Goal: Obtain resource: Download file/media

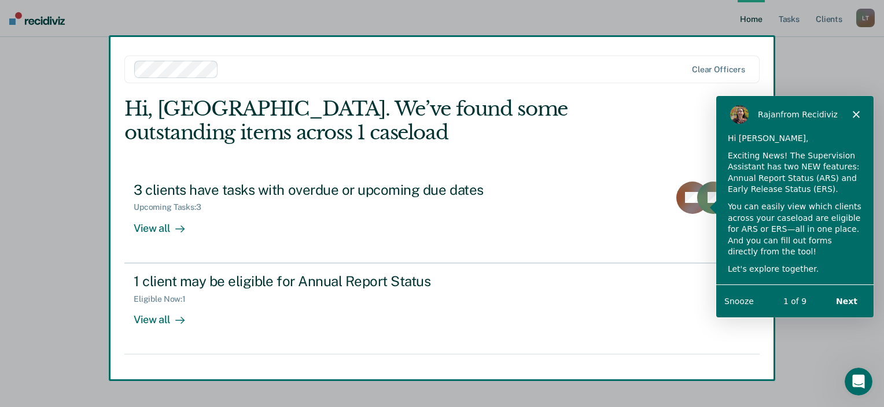
click at [855, 115] on icon "Close" at bounding box center [855, 113] width 7 height 7
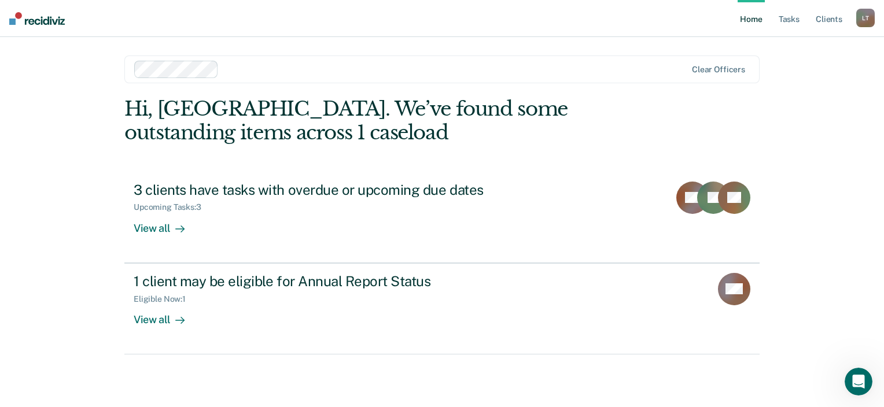
click at [876, 17] on nav "Home Tasks Client s Lovie Teague L T Profile How it works Log Out" at bounding box center [442, 18] width 884 height 37
click at [866, 20] on div "L T" at bounding box center [865, 18] width 19 height 19
click at [793, 75] on link "Log Out" at bounding box center [818, 76] width 93 height 10
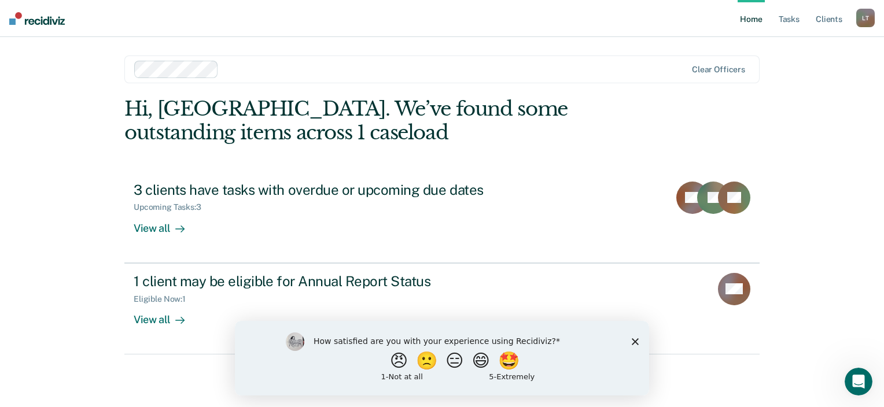
click at [865, 20] on div "L T" at bounding box center [865, 18] width 19 height 19
click at [632, 340] on icon "Close survey" at bounding box center [635, 341] width 7 height 7
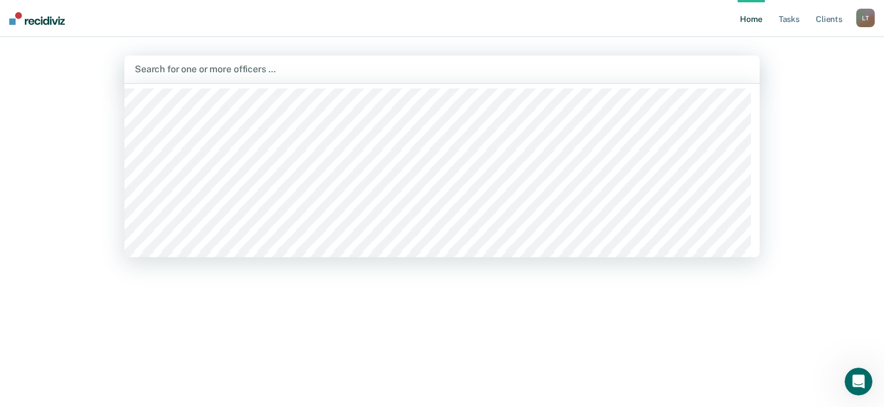
click at [206, 69] on div at bounding box center [442, 68] width 614 height 13
type input "[PERSON_NAME]"
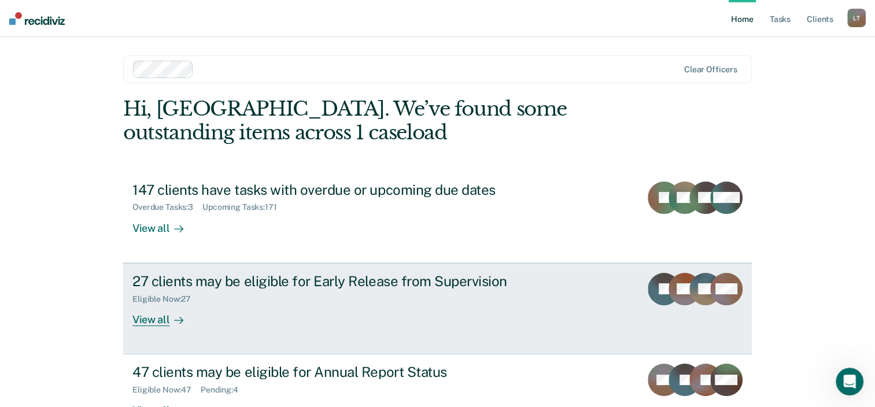
click at [308, 283] on div "27 clients may be eligible for Early Release from Supervision" at bounding box center [335, 281] width 406 height 17
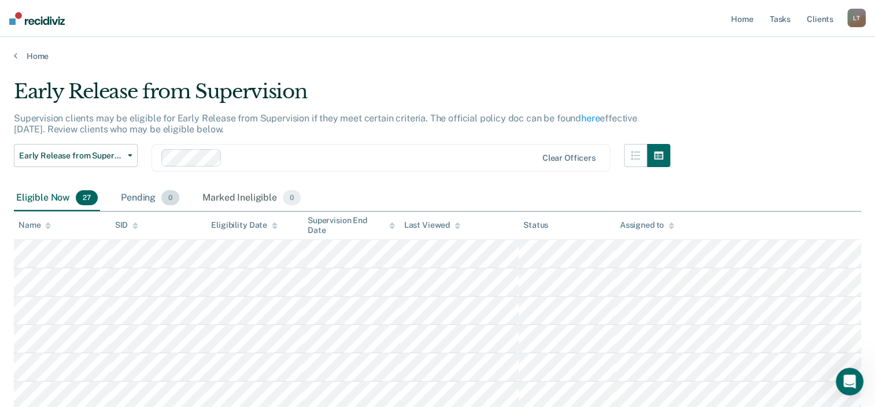
click at [139, 194] on div "Pending 0" at bounding box center [150, 198] width 63 height 25
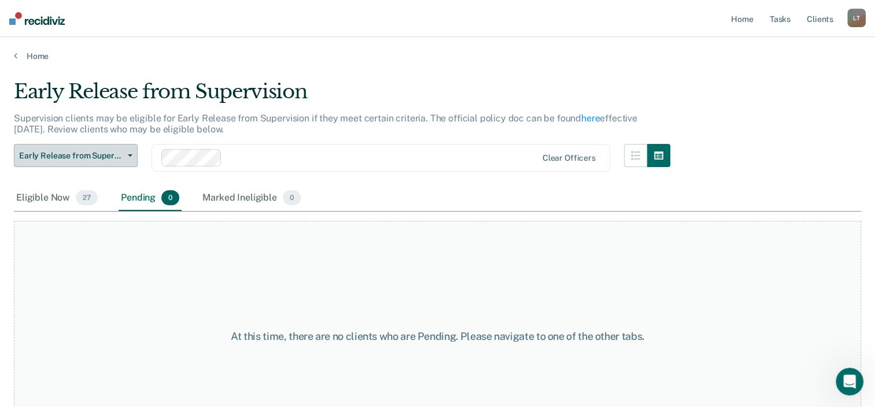
click at [114, 155] on span "Early Release from Supervision" at bounding box center [71, 156] width 104 height 10
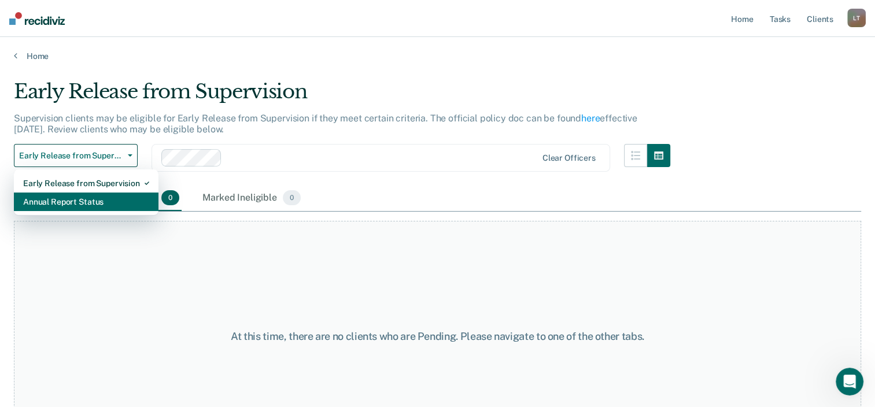
click at [101, 200] on div "Annual Report Status" at bounding box center [86, 202] width 126 height 19
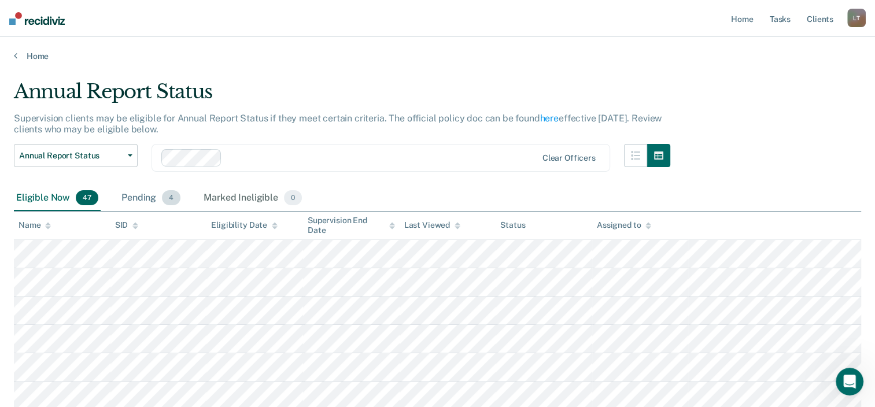
click at [158, 198] on div "Pending 4" at bounding box center [151, 198] width 64 height 25
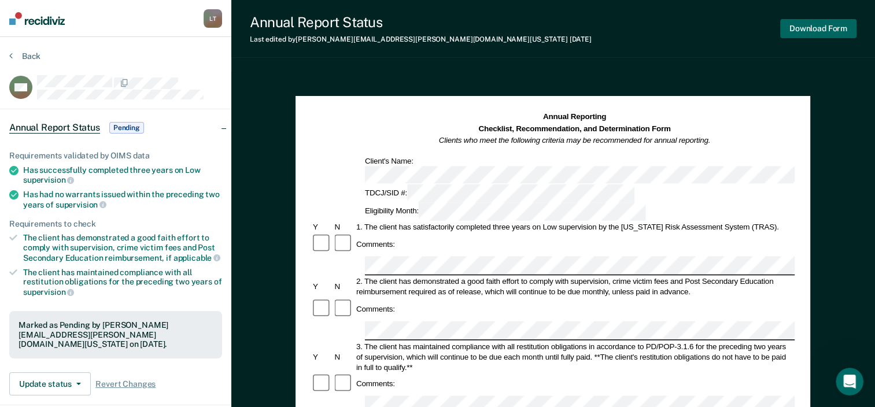
click at [822, 34] on button "Download Form" at bounding box center [818, 28] width 76 height 19
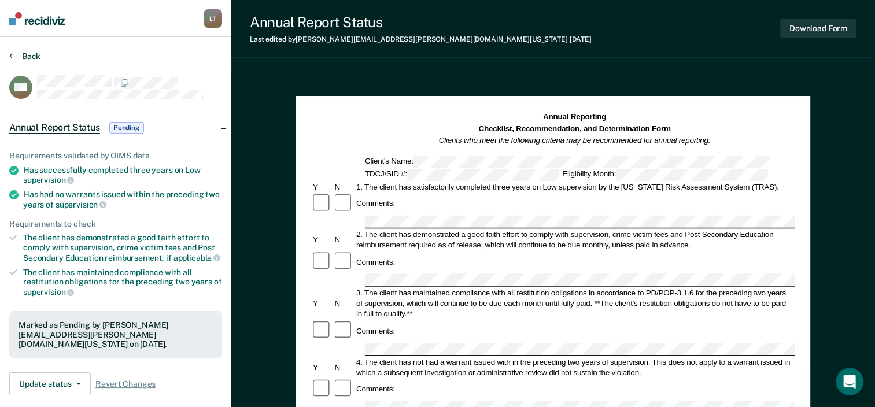
click at [14, 54] on button "Back" at bounding box center [24, 56] width 31 height 10
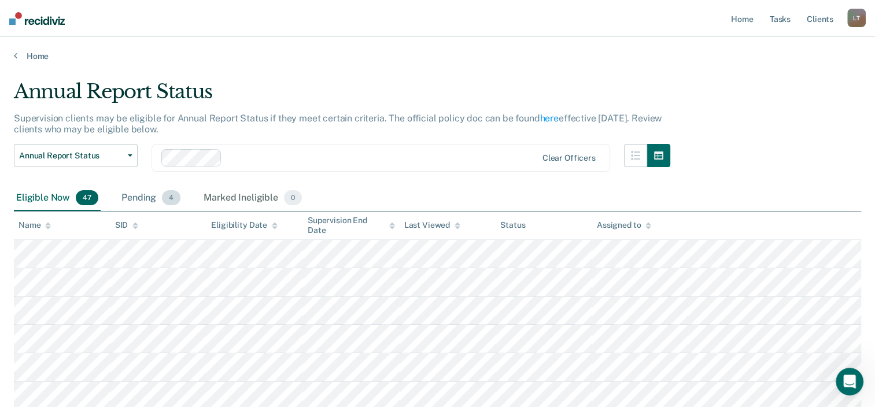
click at [138, 201] on div "Pending 4" at bounding box center [151, 198] width 64 height 25
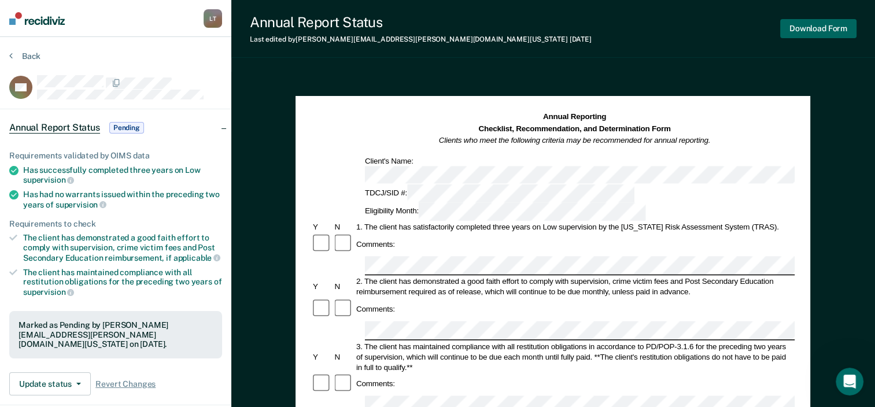
click at [827, 27] on button "Download Form" at bounding box center [818, 28] width 76 height 19
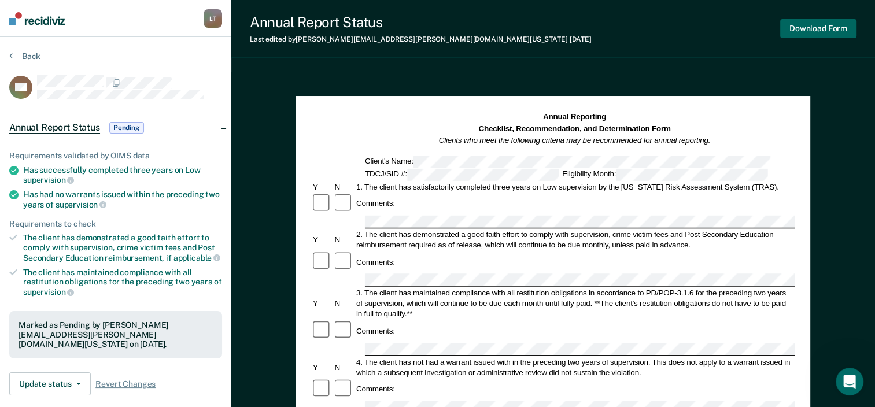
click at [803, 28] on button "Download Form" at bounding box center [818, 28] width 76 height 19
click at [562, 26] on div "Annual Report Status Last edited by [PERSON_NAME][EMAIL_ADDRESS][PERSON_NAME][D…" at bounding box center [553, 29] width 644 height 58
click at [796, 28] on button "Download Form" at bounding box center [818, 28] width 76 height 19
click at [813, 26] on button "Download Form" at bounding box center [818, 28] width 76 height 19
click at [14, 57] on button "Back" at bounding box center [24, 56] width 31 height 10
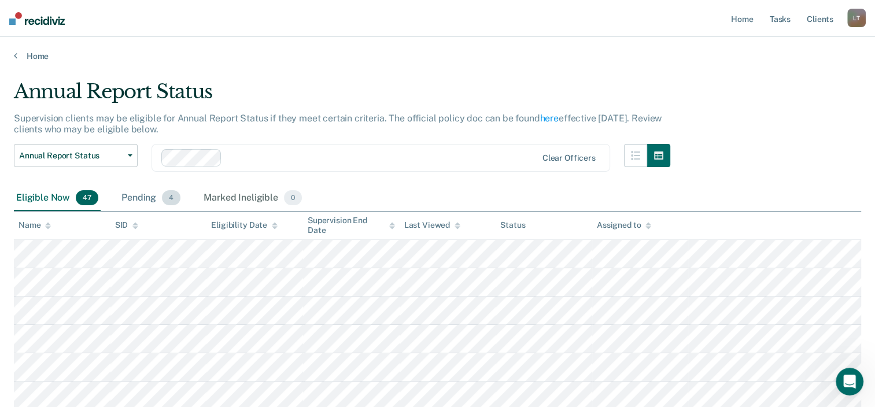
click at [140, 203] on div "Pending 4" at bounding box center [151, 198] width 64 height 25
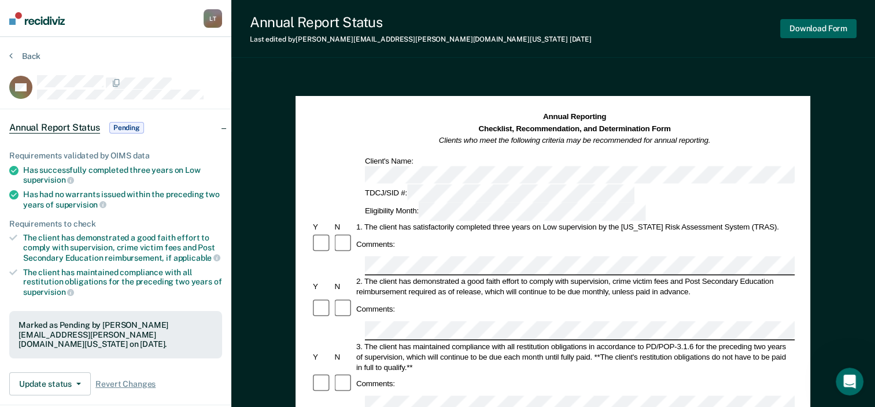
click at [818, 30] on button "Download Form" at bounding box center [818, 28] width 76 height 19
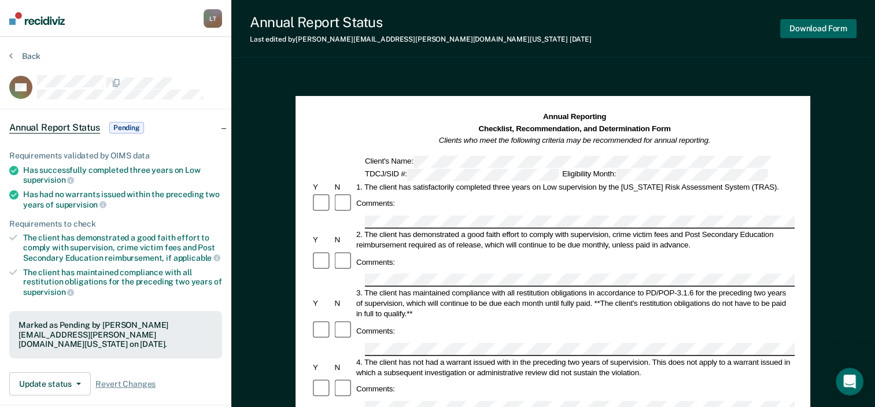
click at [810, 31] on button "Download Form" at bounding box center [818, 28] width 76 height 19
click at [12, 53] on button "Back" at bounding box center [24, 56] width 31 height 10
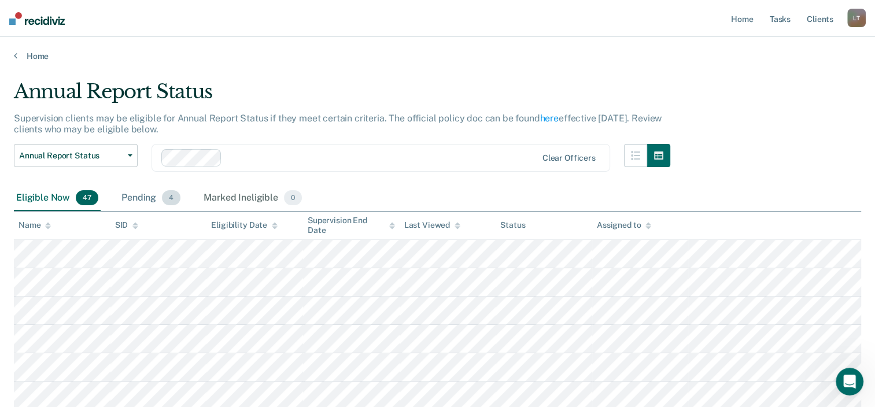
click at [146, 197] on div "Pending 4" at bounding box center [151, 198] width 64 height 25
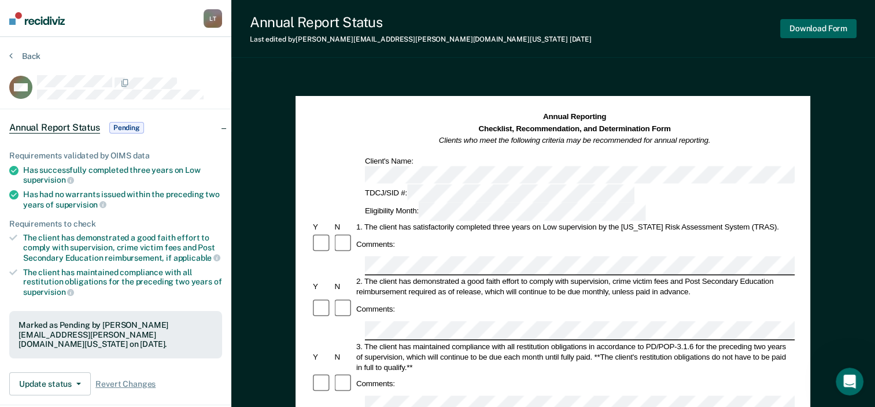
click at [823, 31] on button "Download Form" at bounding box center [818, 28] width 76 height 19
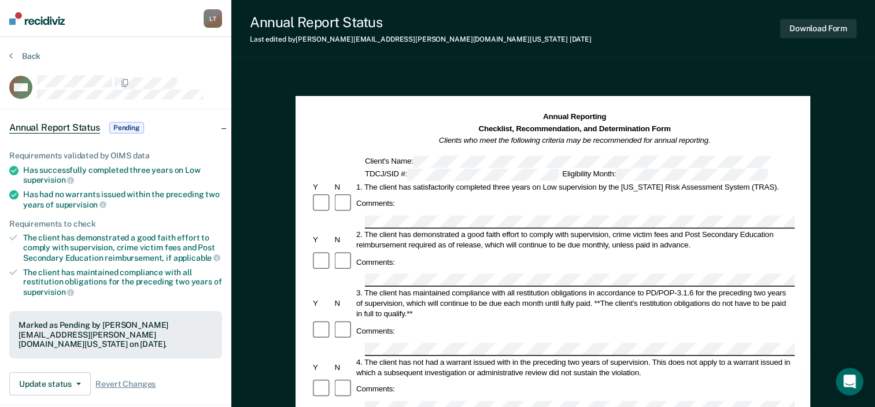
click at [8, 54] on section "Back WM Annual Report Status Pending Requirements validated by OIMS data Has su…" at bounding box center [115, 322] width 231 height 571
click at [11, 58] on icon at bounding box center [10, 55] width 3 height 9
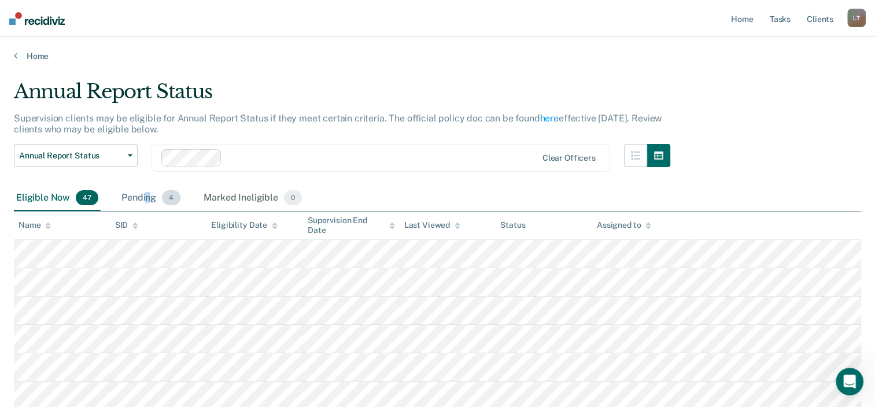
click at [148, 197] on div "Pending 4" at bounding box center [151, 198] width 64 height 25
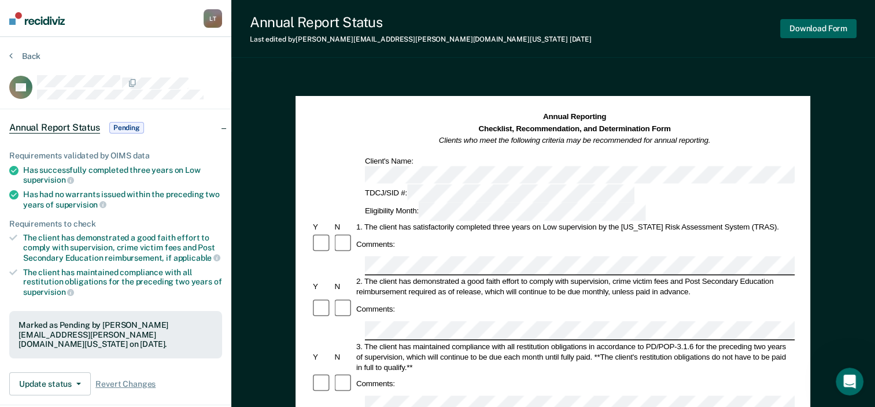
click at [805, 29] on button "Download Form" at bounding box center [818, 28] width 76 height 19
